Goal: Task Accomplishment & Management: Use online tool/utility

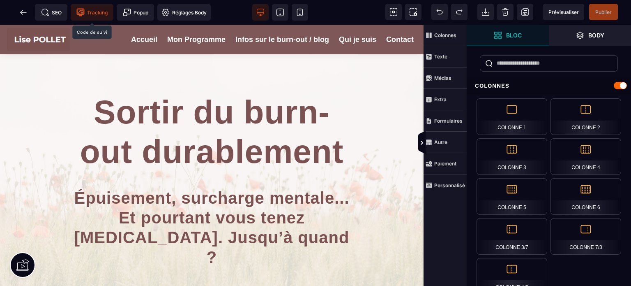
click at [94, 13] on span "Tracking" at bounding box center [91, 12] width 31 height 8
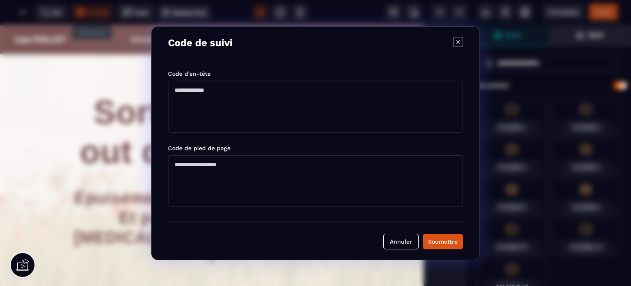
click at [175, 89] on textarea "Modal window" at bounding box center [315, 107] width 295 height 52
paste textarea "**********"
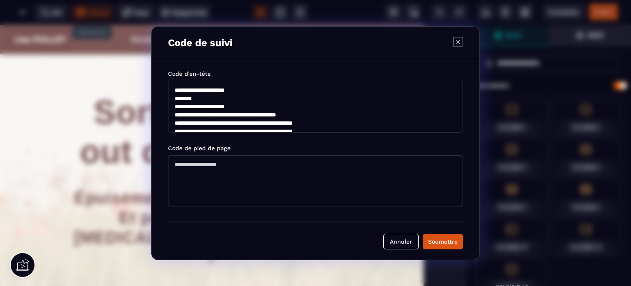
scroll to position [93, 0]
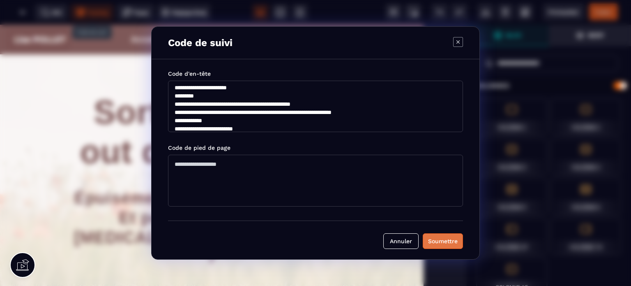
type textarea "**********"
click at [435, 240] on div "Soumettre" at bounding box center [443, 241] width 30 height 8
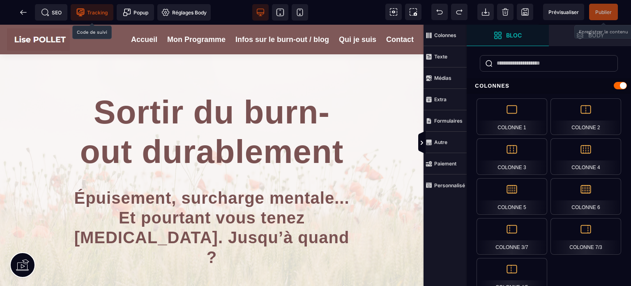
click at [601, 11] on span "Publier" at bounding box center [604, 12] width 16 height 6
click at [131, 37] on link "Accueil" at bounding box center [144, 40] width 26 height 12
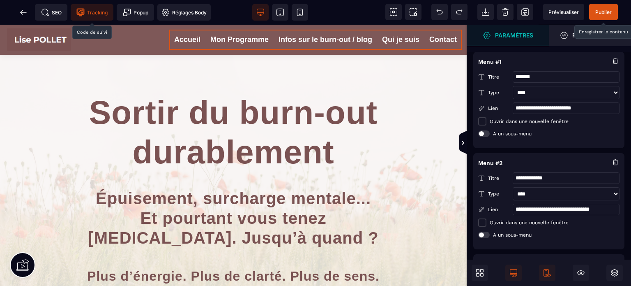
click at [93, 11] on span "Tracking" at bounding box center [91, 12] width 31 height 8
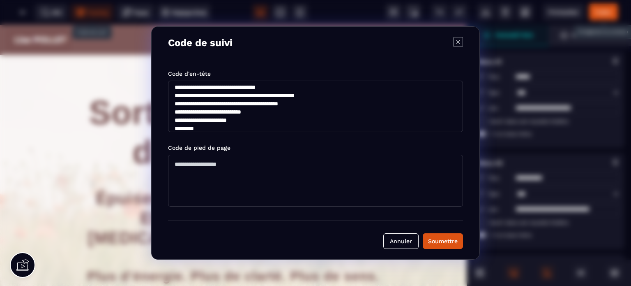
scroll to position [99, 0]
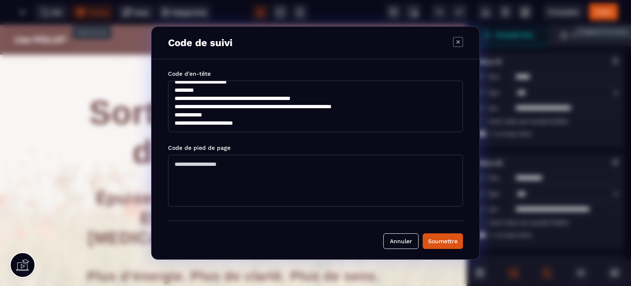
click at [458, 44] on icon "Modal window" at bounding box center [458, 42] width 10 height 10
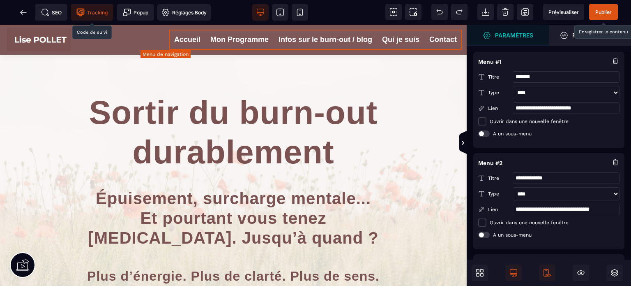
click at [210, 40] on link "Mon Programme" at bounding box center [239, 40] width 58 height 12
click at [210, 39] on link "Mon Programme" at bounding box center [239, 40] width 58 height 12
click at [211, 37] on link "Mon Programme" at bounding box center [239, 40] width 58 height 12
click at [210, 39] on link "Mon Programme" at bounding box center [239, 40] width 58 height 12
click at [390, 39] on link "Qui je suis" at bounding box center [400, 40] width 37 height 12
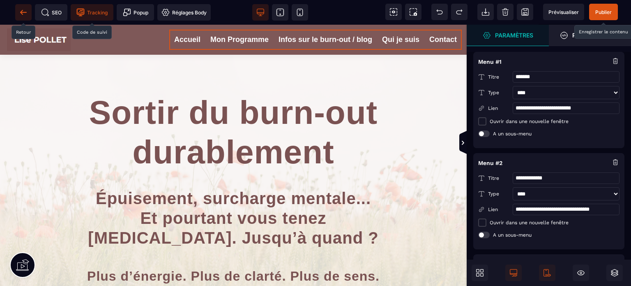
click at [25, 12] on icon at bounding box center [23, 12] width 6 height 0
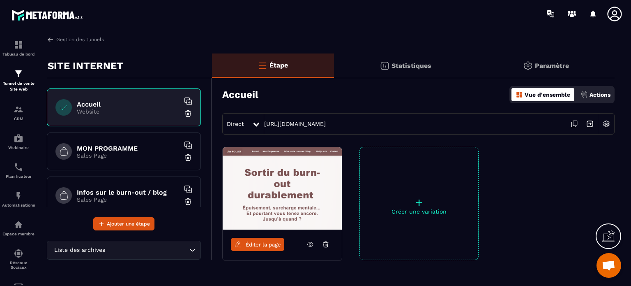
click at [107, 148] on h6 "MON PROGRAMME" at bounding box center [128, 148] width 103 height 8
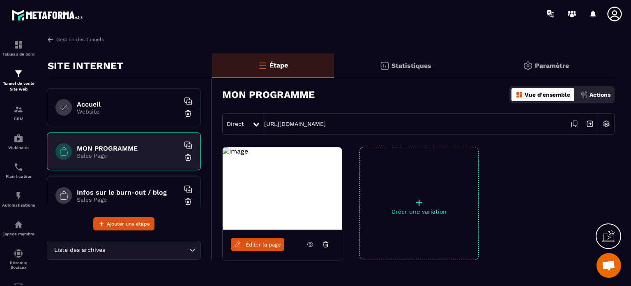
click at [260, 242] on span "Éditer la page" at bounding box center [263, 244] width 35 height 6
